Goal: Information Seeking & Learning: Understand process/instructions

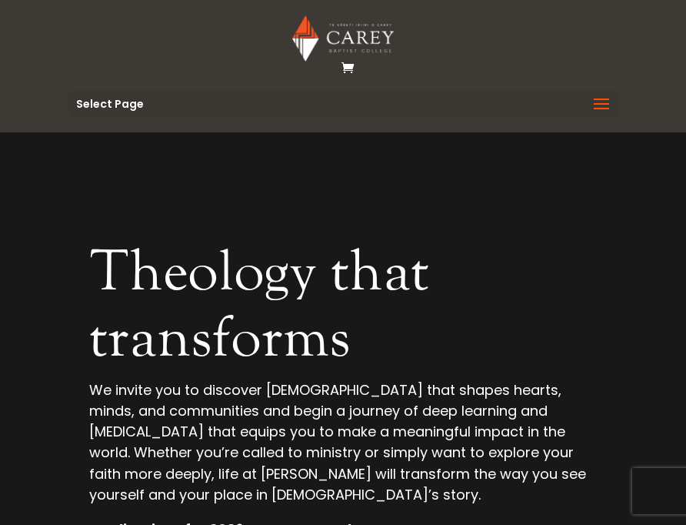
click at [602, 101] on span at bounding box center [601, 113] width 25 height 43
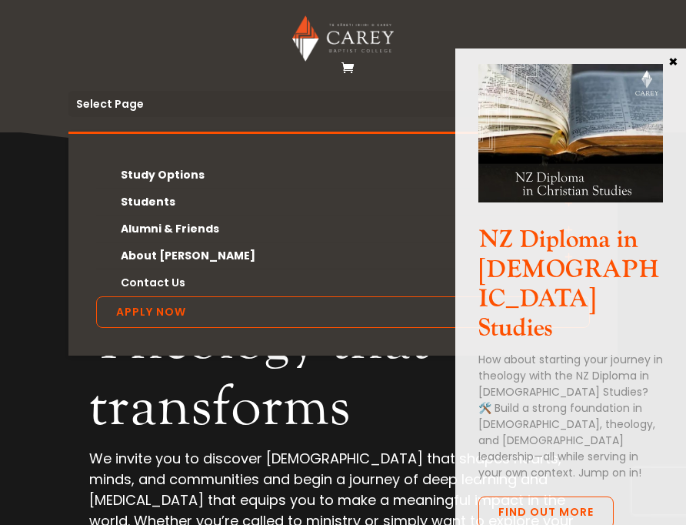
click at [674, 65] on button "×" at bounding box center [672, 61] width 15 height 14
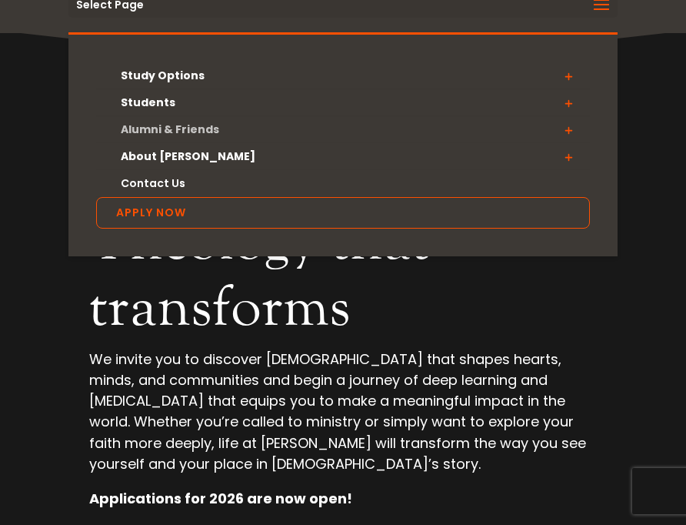
scroll to position [112, 0]
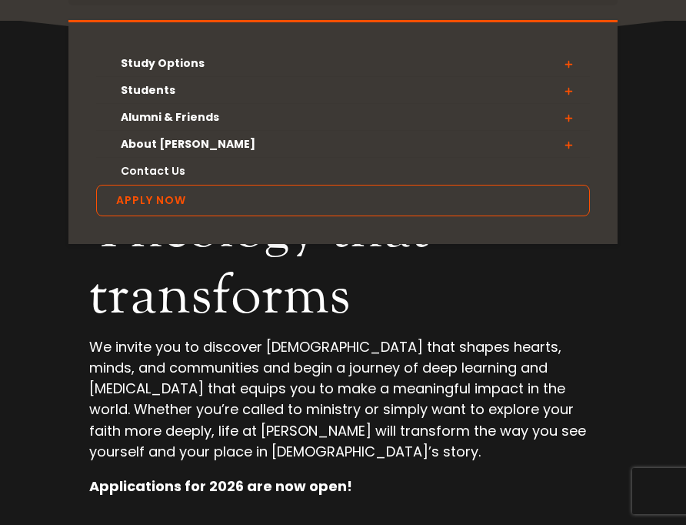
click at [570, 90] on span at bounding box center [568, 91] width 43 height 28
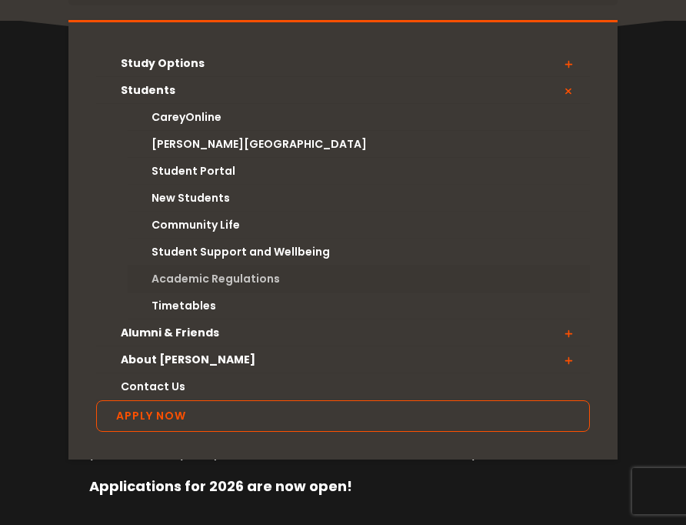
click at [231, 272] on link "Academic Regulations" at bounding box center [359, 278] width 462 height 27
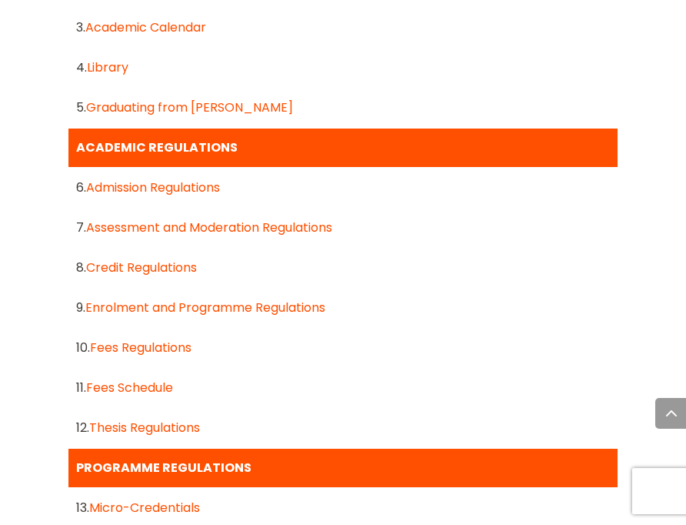
scroll to position [1384, 0]
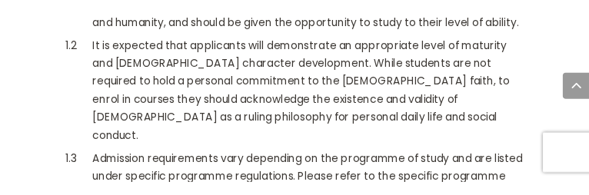
scroll to position [947, 0]
